Goal: Transaction & Acquisition: Purchase product/service

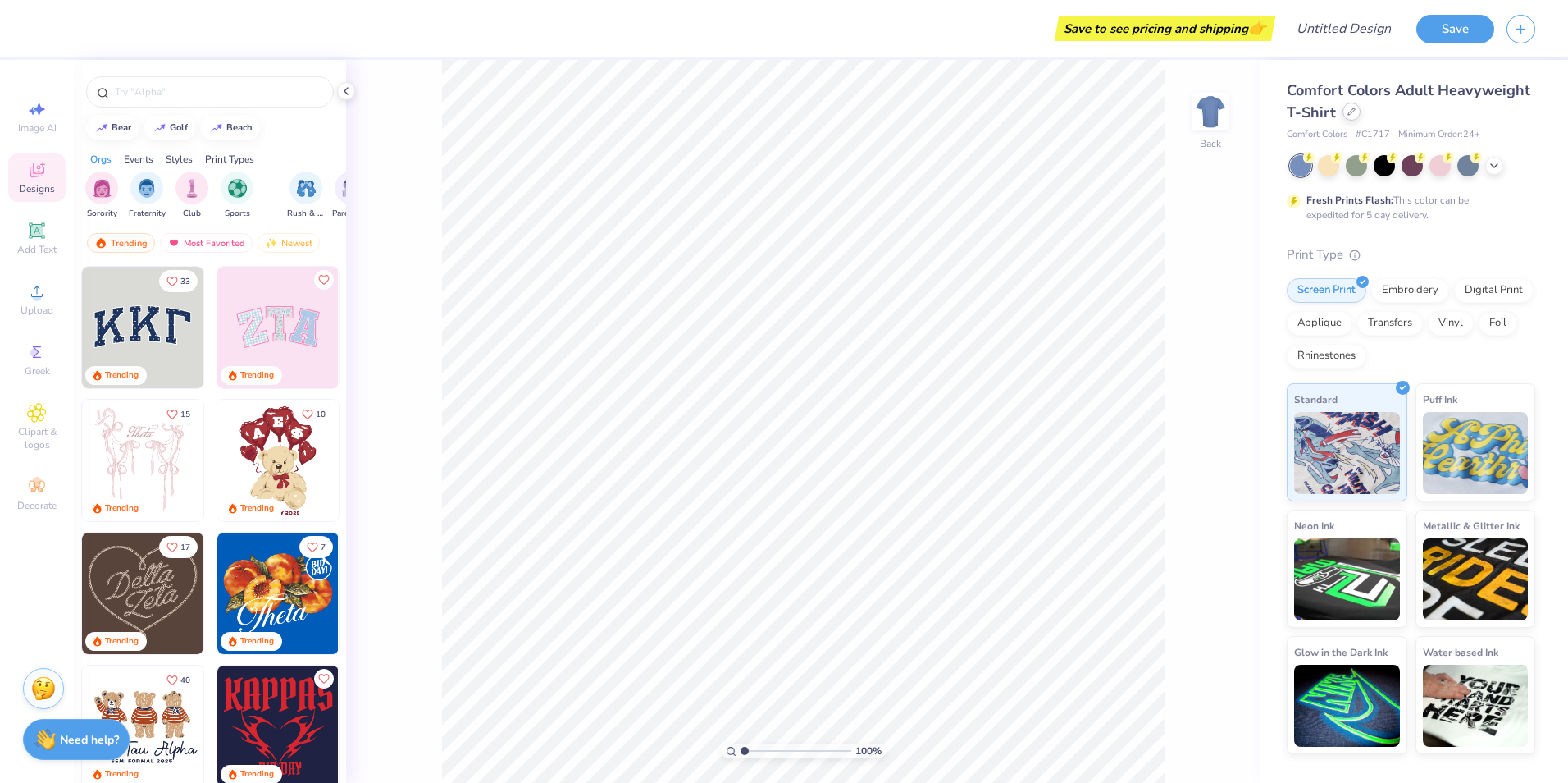
click at [1350, 114] on icon at bounding box center [1352, 112] width 9 height 9
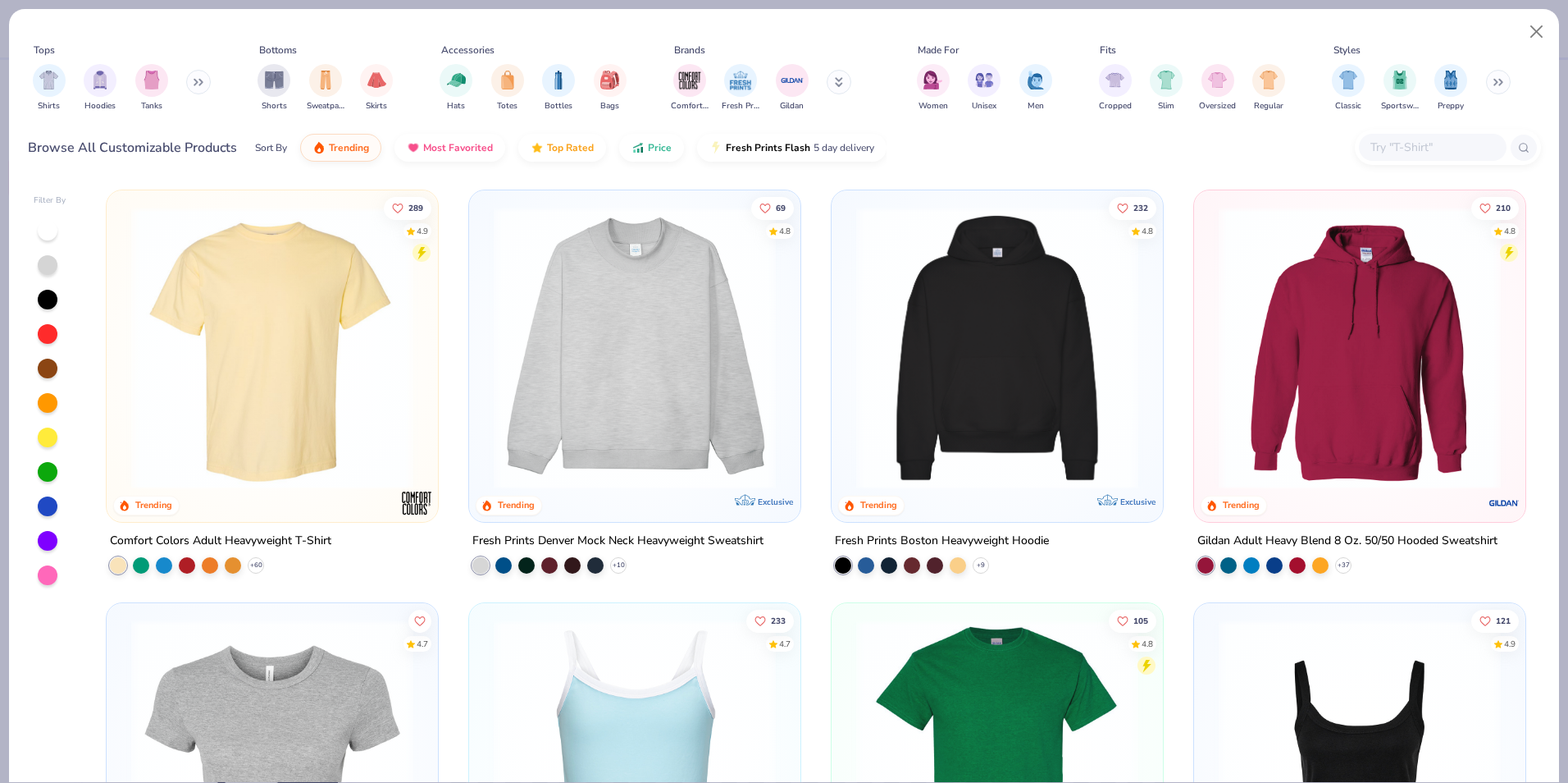
click at [1410, 151] on input "text" at bounding box center [1431, 147] width 126 height 19
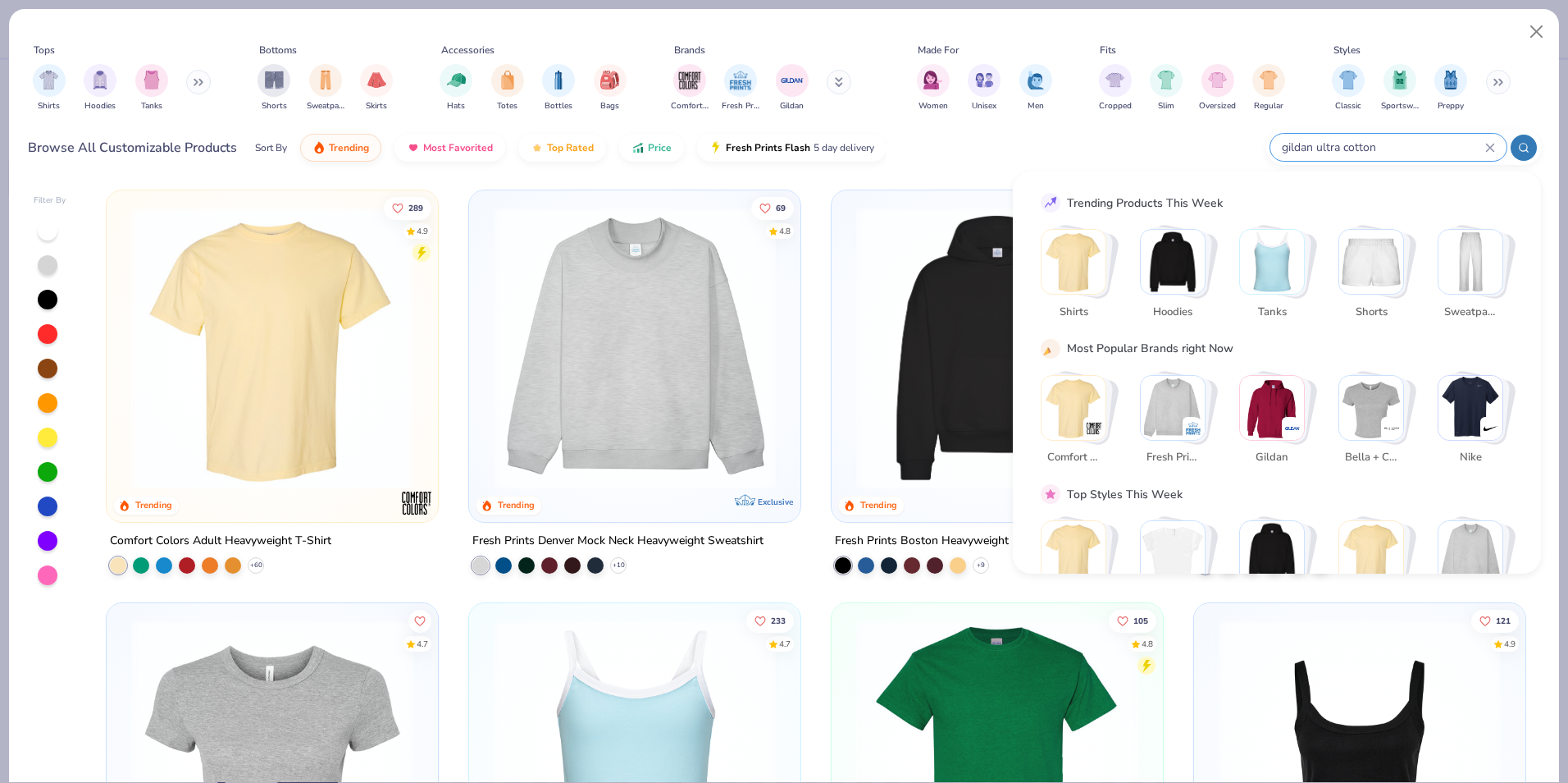
type input "gildan ultra cotton"
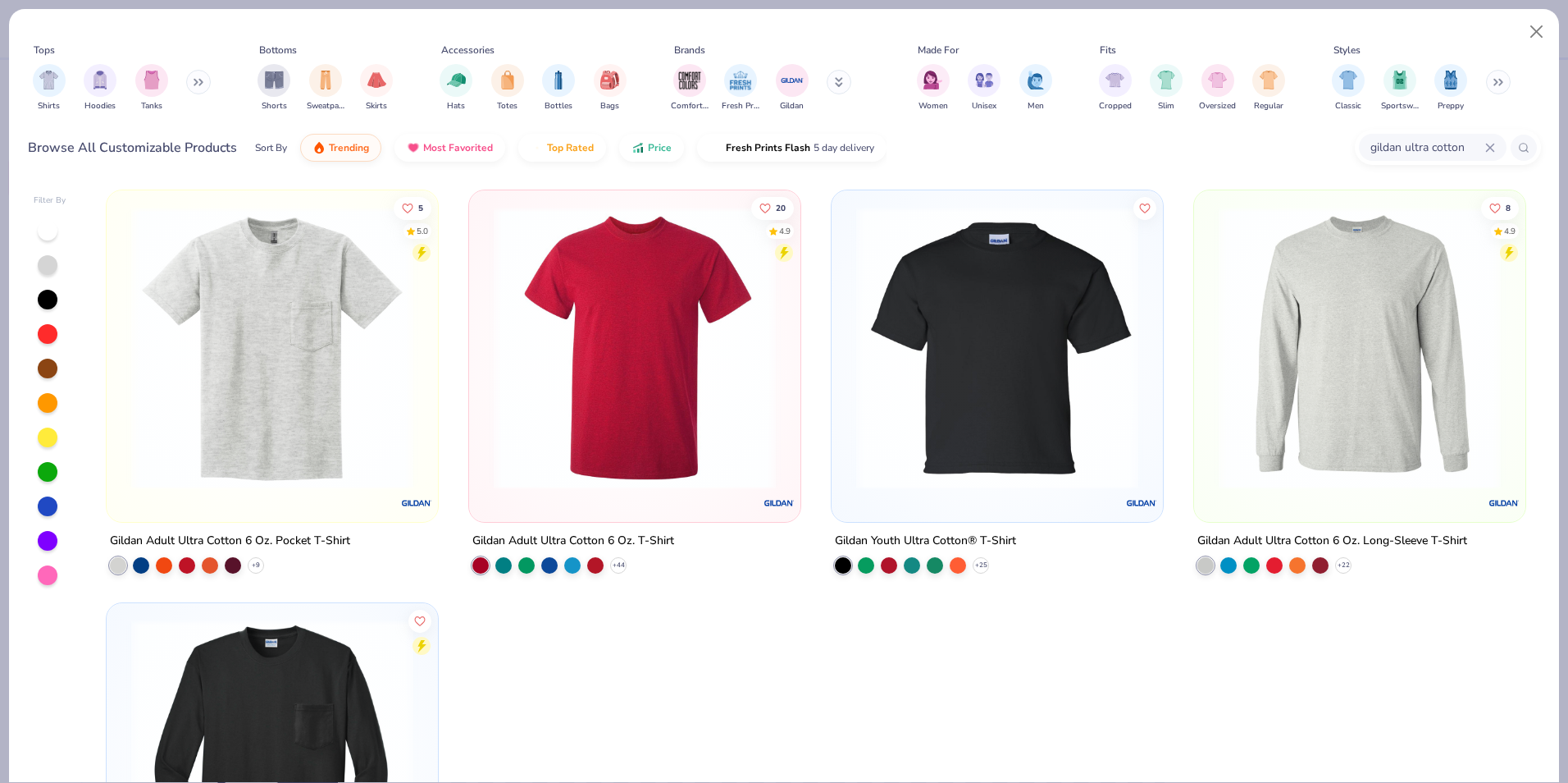
click at [699, 392] on img at bounding box center [635, 347] width 299 height 282
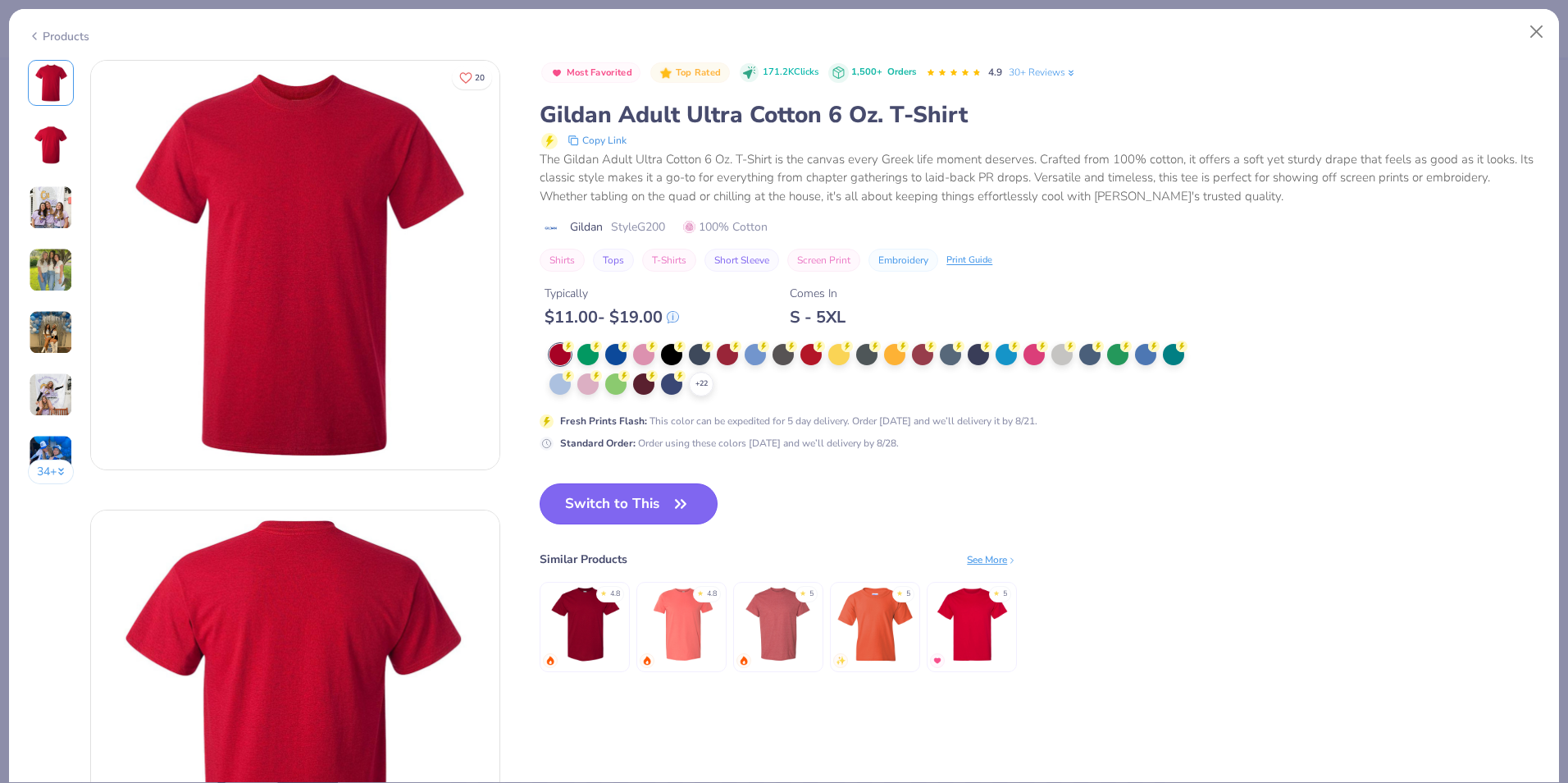
click at [679, 507] on icon "button" at bounding box center [681, 504] width 10 height 8
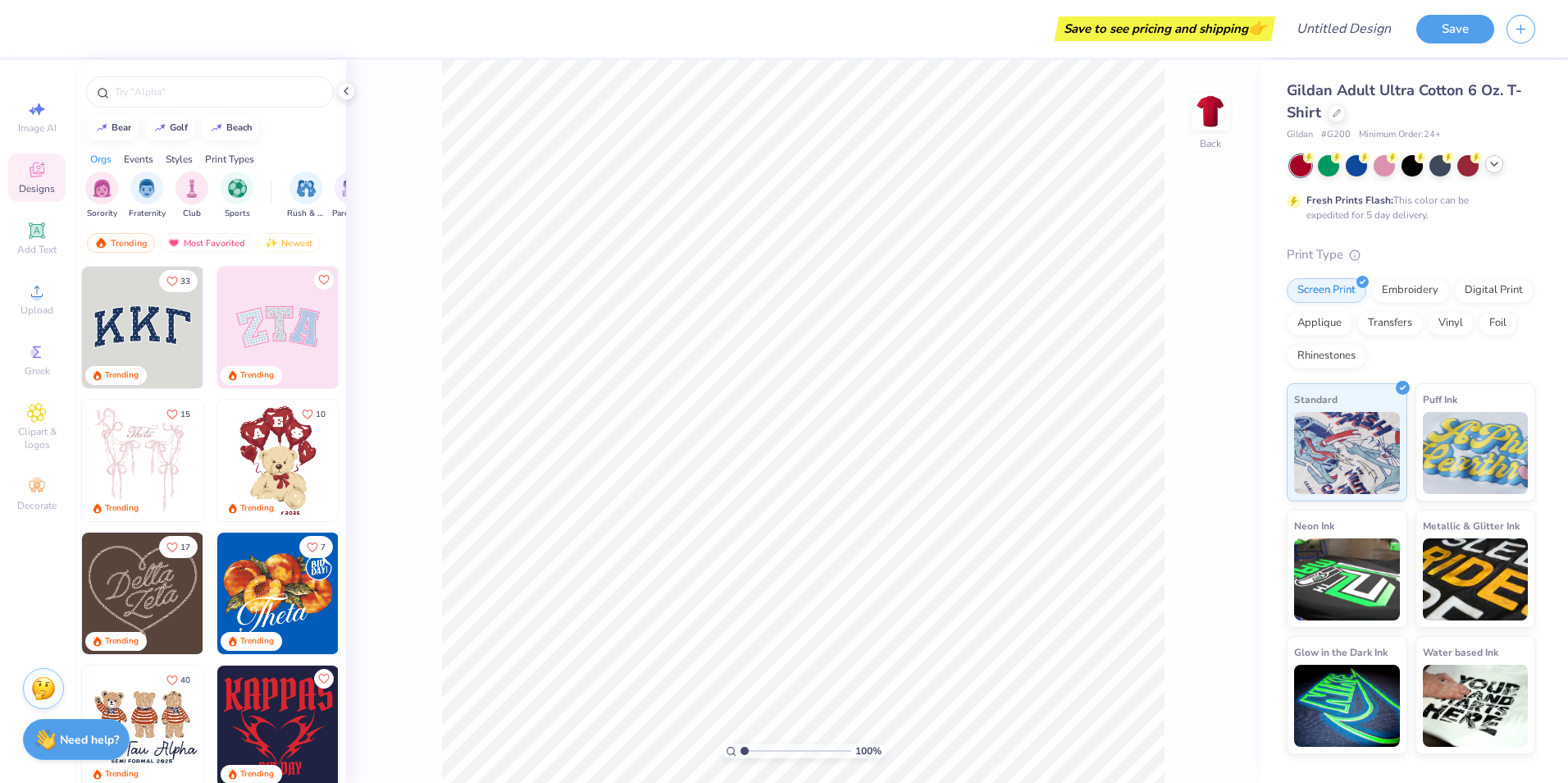
click at [1489, 171] on div at bounding box center [1412, 165] width 245 height 21
click at [1489, 171] on div at bounding box center [1494, 164] width 18 height 18
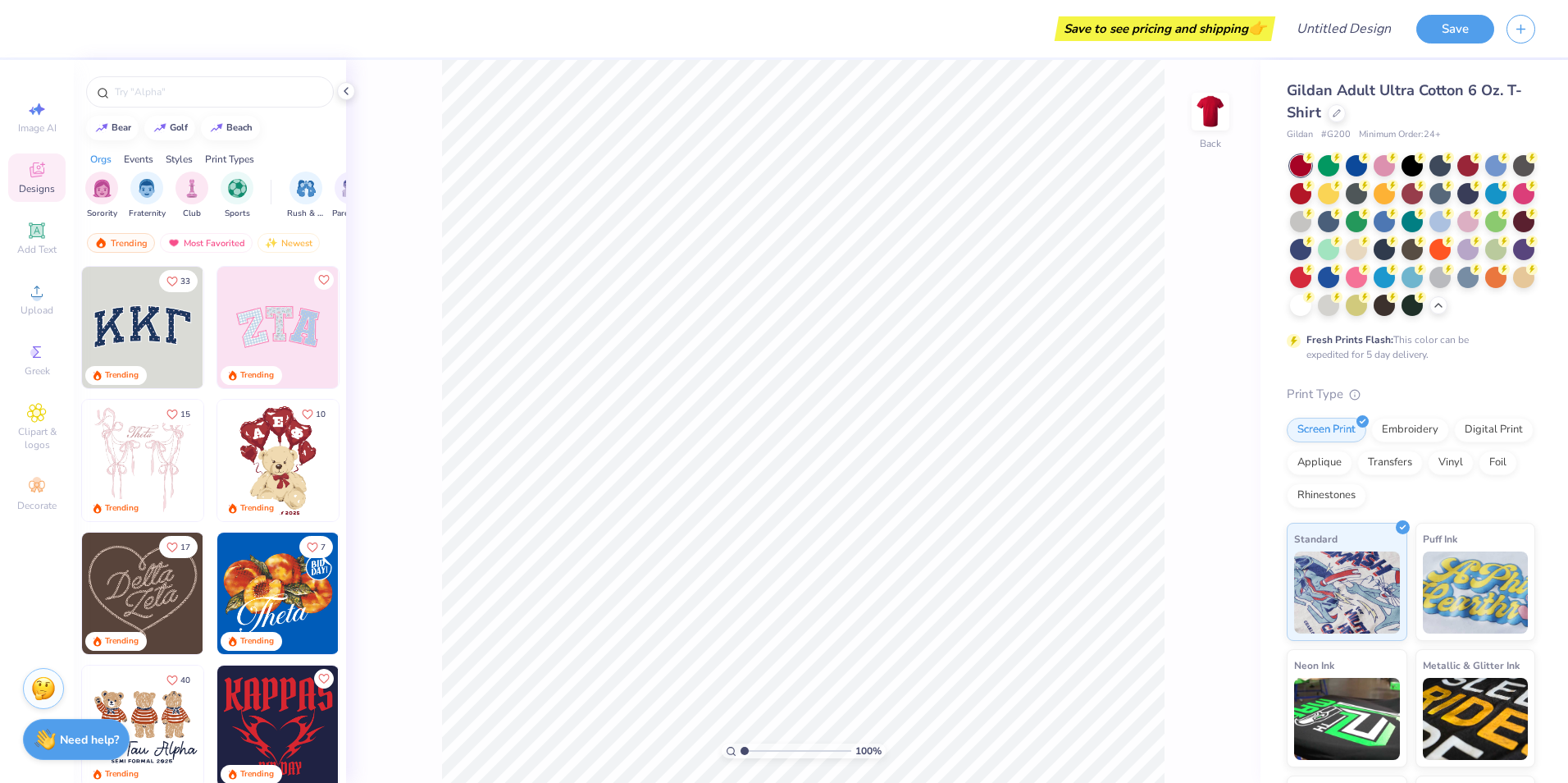
click at [1445, 349] on div "Fresh Prints Flash: This color can be expedited for 5 day delivery." at bounding box center [1411, 258] width 249 height 207
click at [1423, 250] on div at bounding box center [1412, 248] width 21 height 21
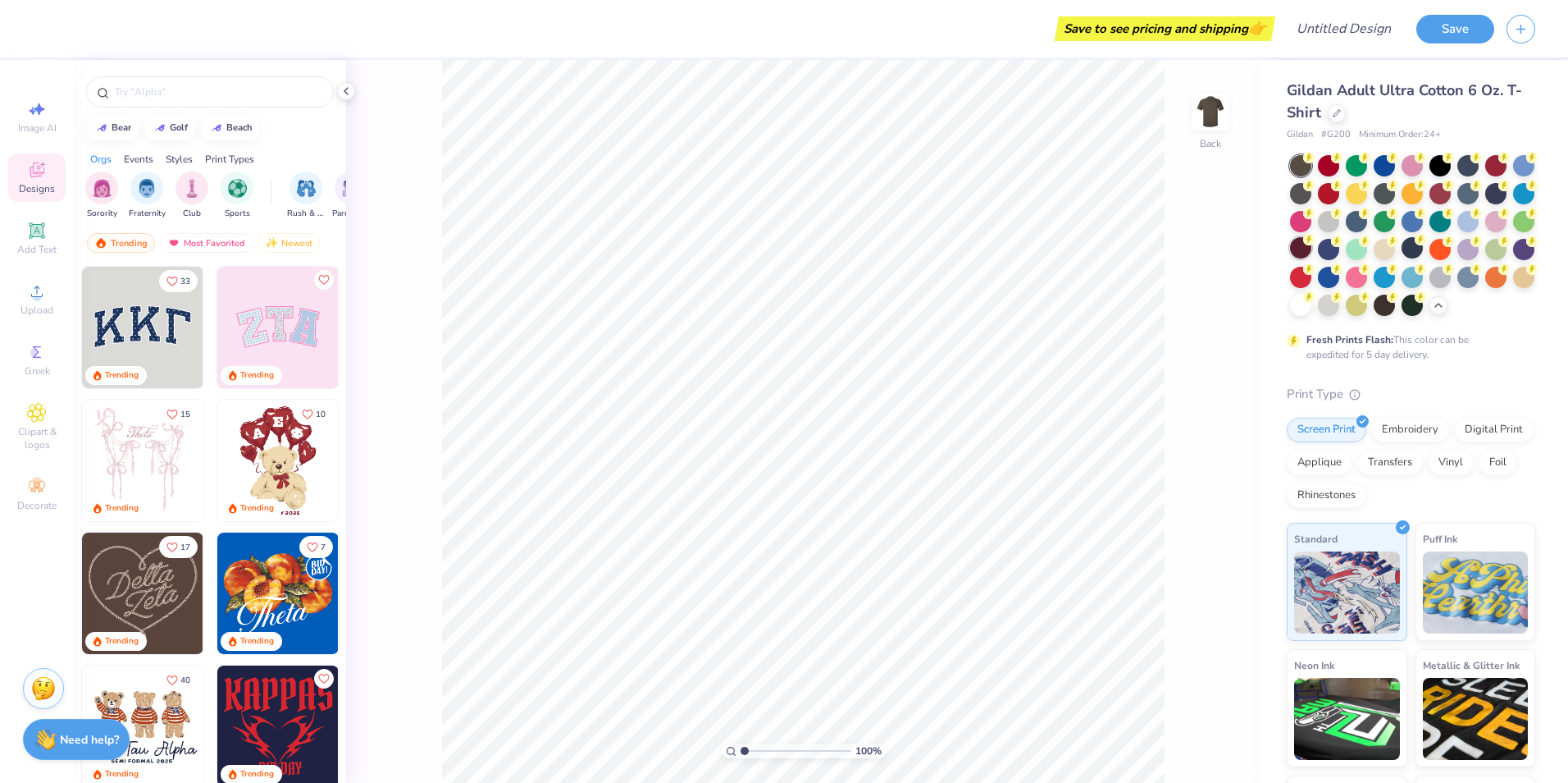
click at [1311, 248] on div at bounding box center [1301, 248] width 21 height 21
click at [1374, 315] on div at bounding box center [1384, 304] width 21 height 21
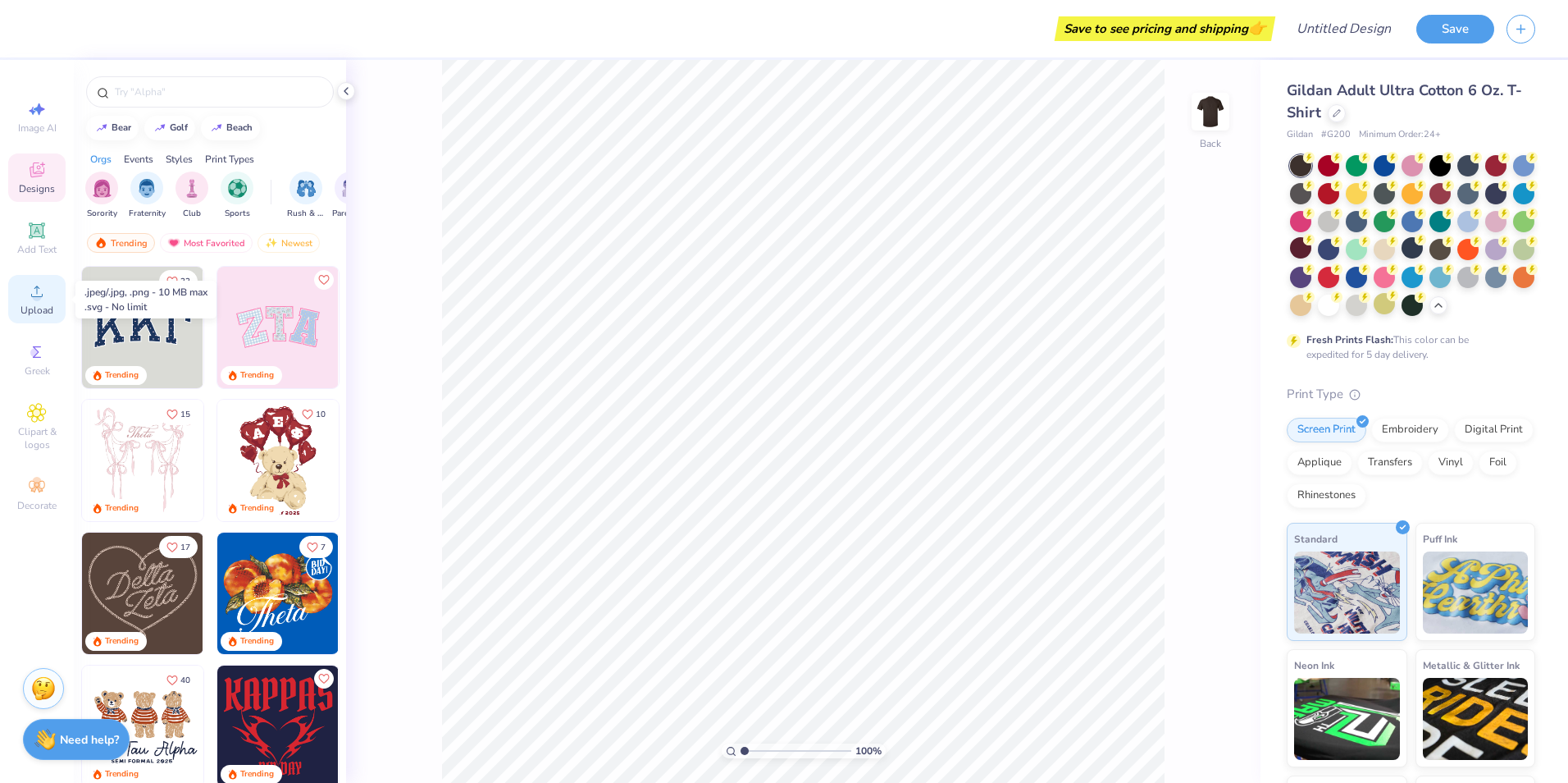
click at [37, 302] on div "Upload" at bounding box center [37, 299] width 58 height 48
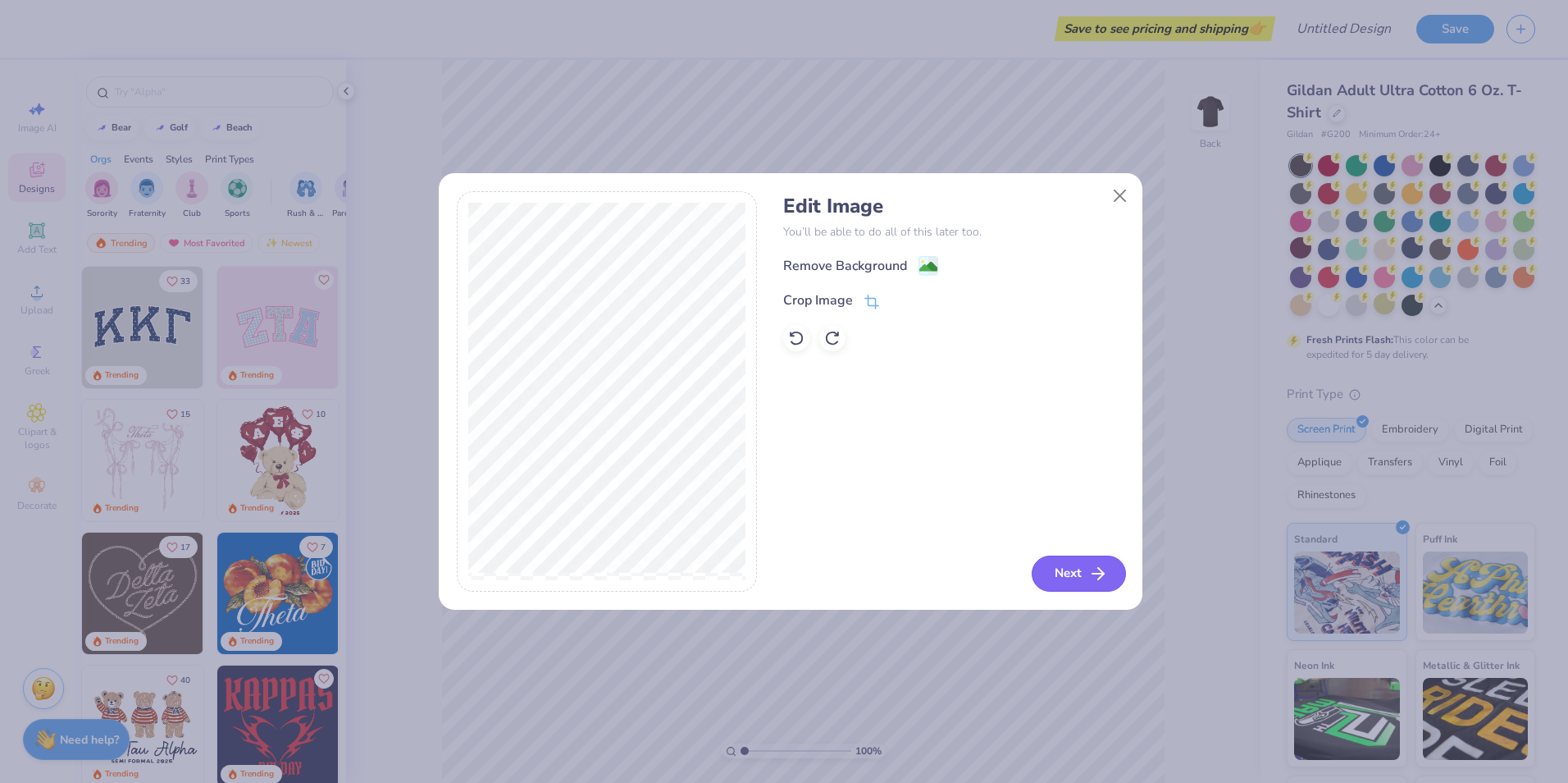
click at [1066, 571] on button "Next" at bounding box center [1079, 574] width 94 height 37
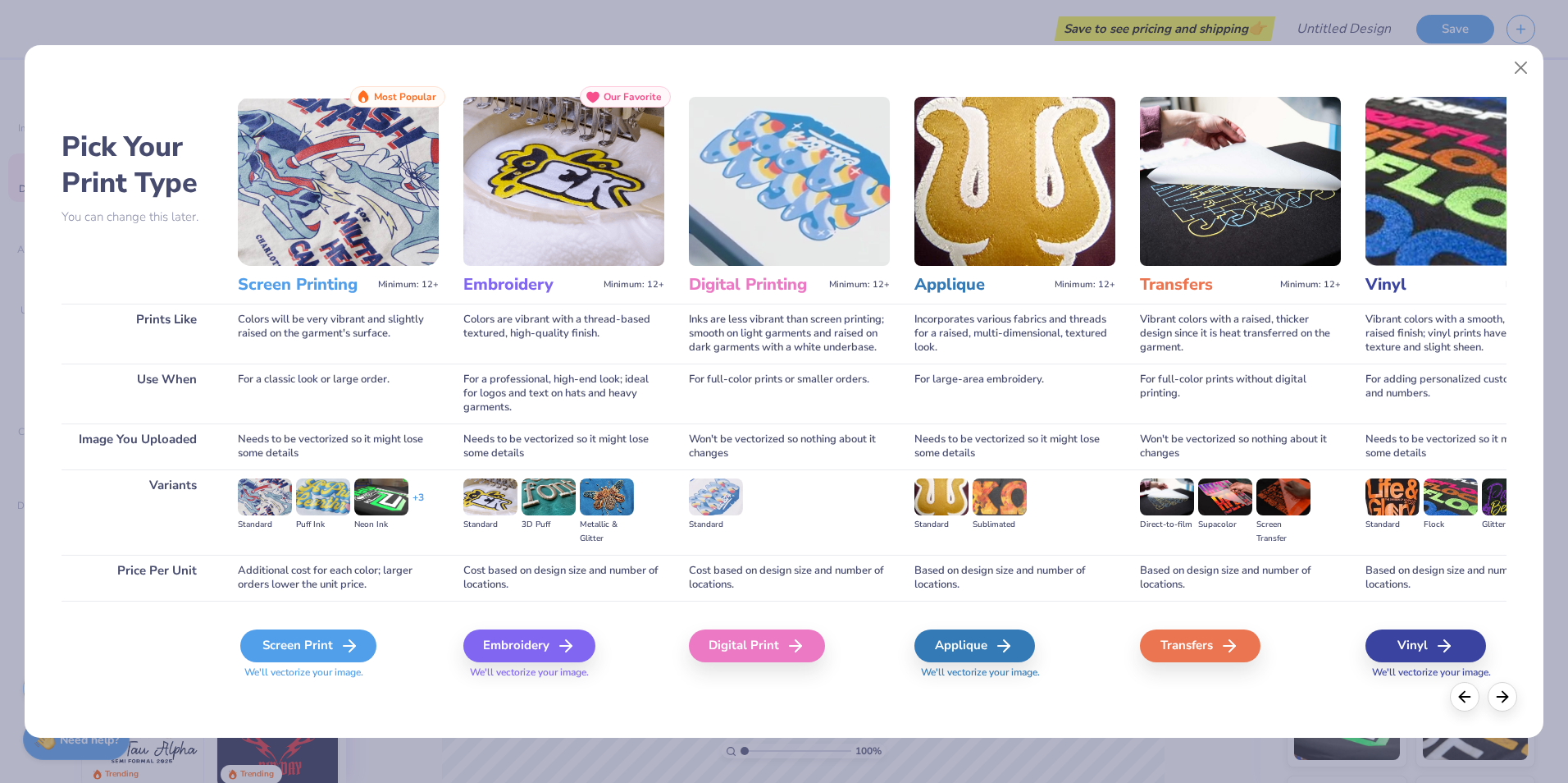
click at [333, 640] on div "Screen Print" at bounding box center [309, 645] width 137 height 33
